Goal: Task Accomplishment & Management: Manage account settings

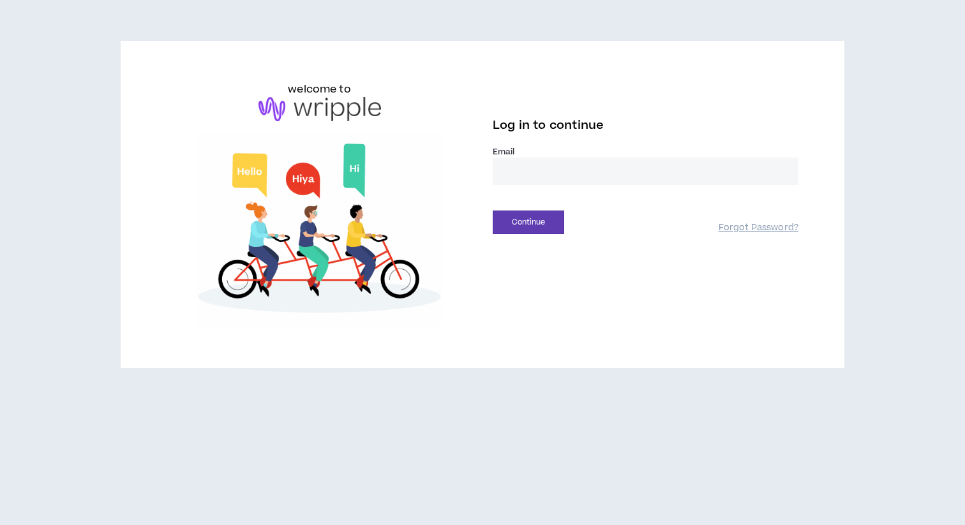
click at [553, 175] on input "email" at bounding box center [646, 171] width 306 height 27
click at [632, 153] on label "Email *" at bounding box center [646, 151] width 306 height 11
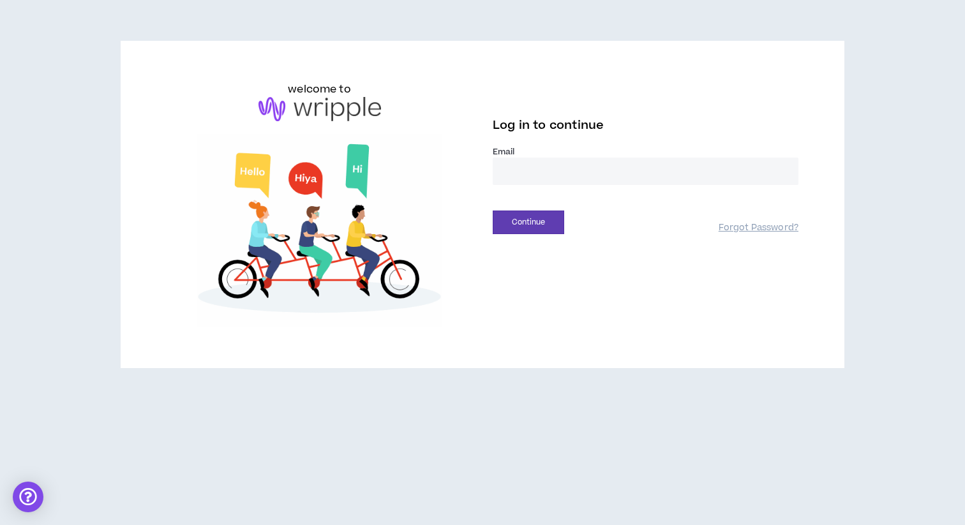
click at [629, 169] on input "email" at bounding box center [646, 171] width 306 height 27
type input "**********"
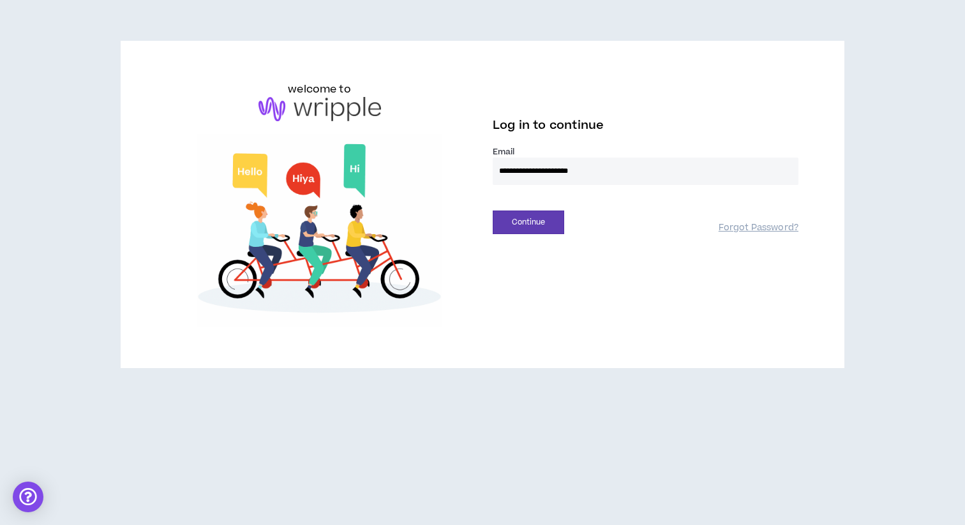
click at [493, 211] on button "Continue" at bounding box center [528, 223] width 71 height 24
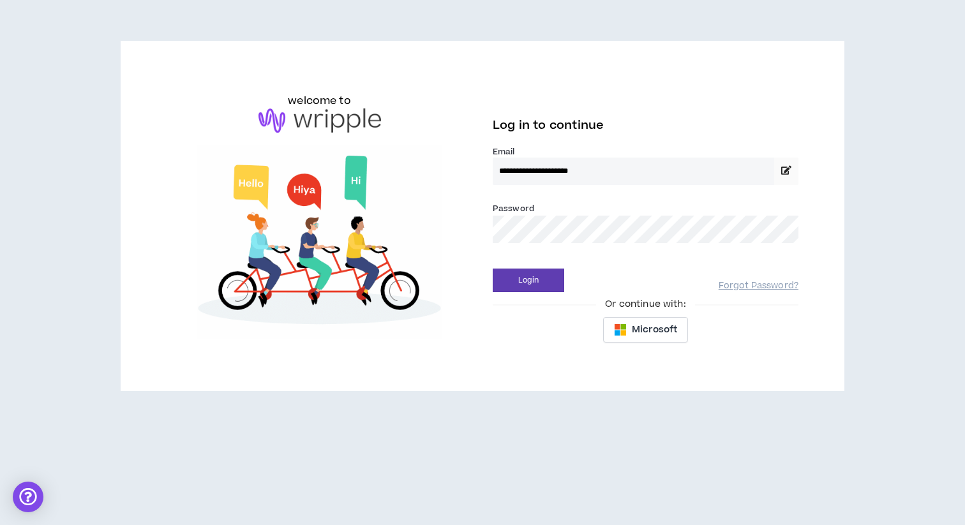
click at [493, 269] on button "Login" at bounding box center [528, 281] width 71 height 24
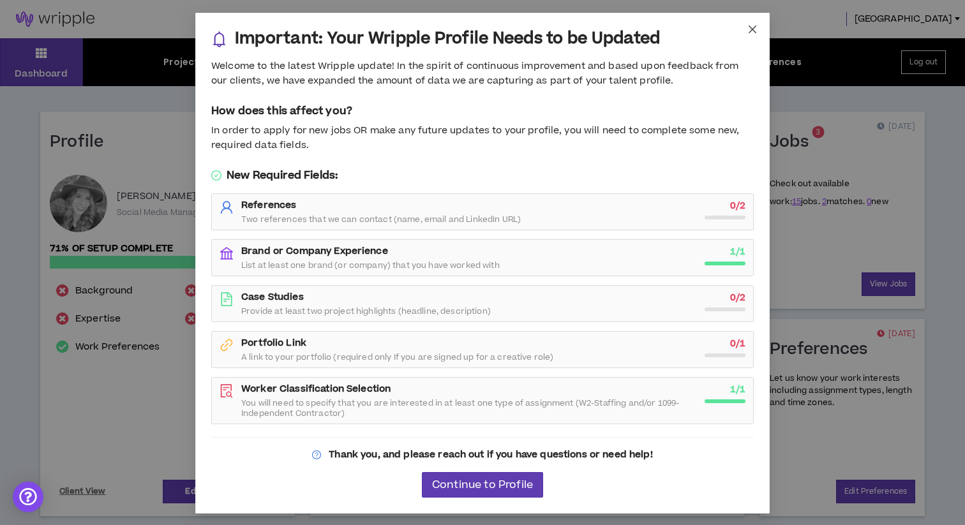
click at [760, 26] on span "Close" at bounding box center [752, 30] width 34 height 34
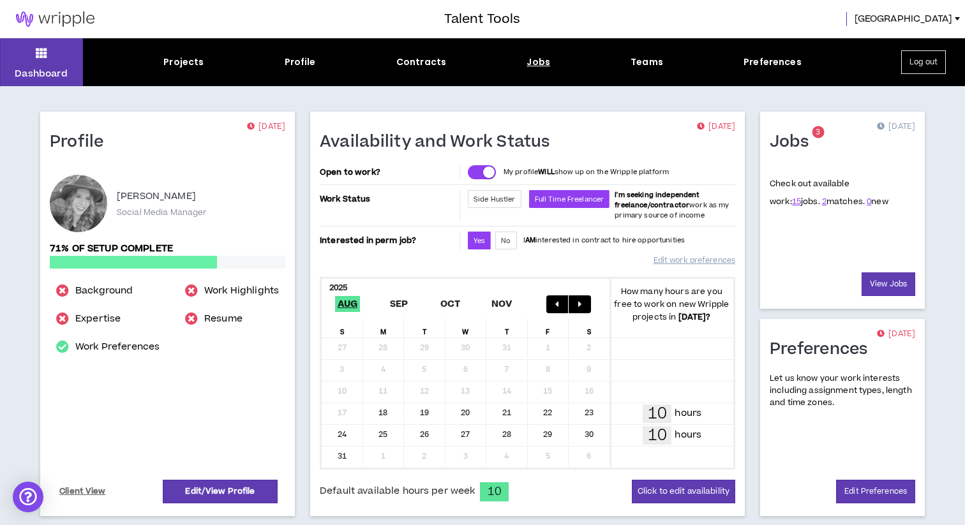
click at [541, 65] on div "Jobs" at bounding box center [539, 62] width 24 height 13
